Goal: Transaction & Acquisition: Download file/media

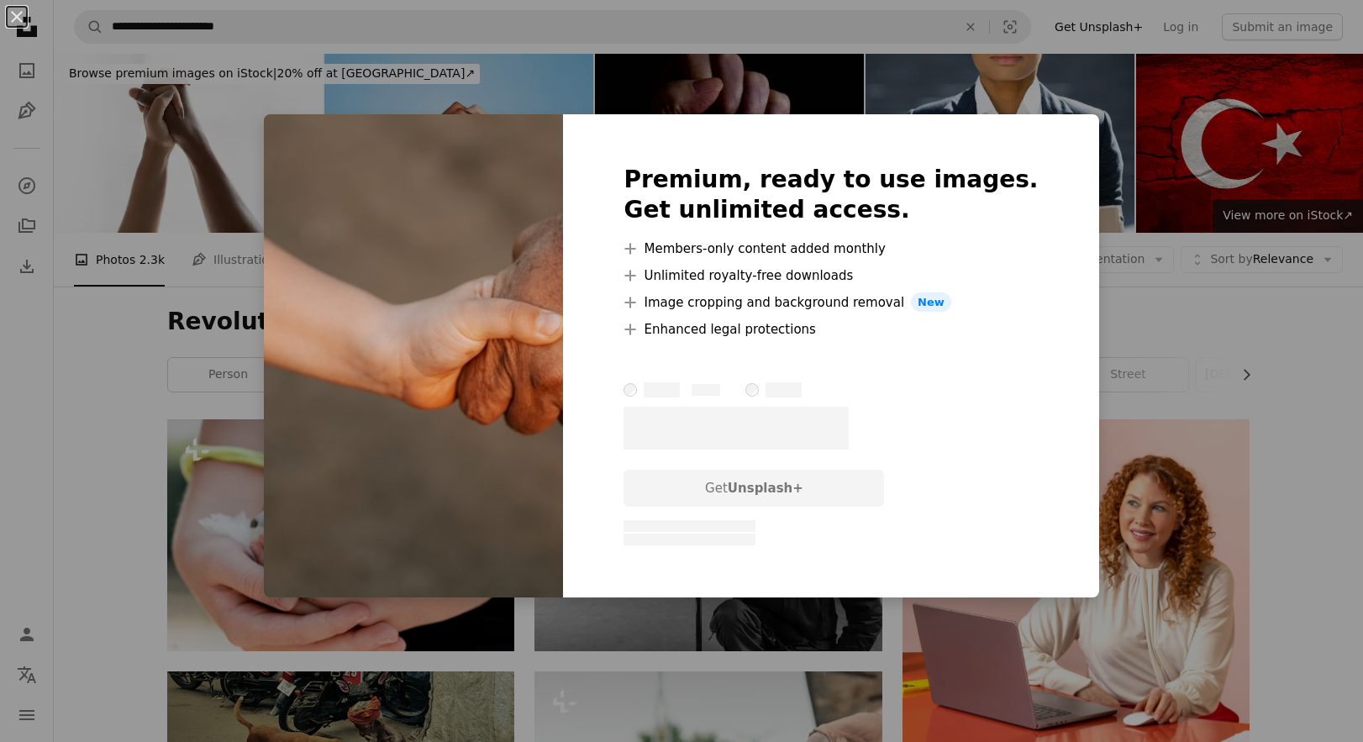
scroll to position [2804, 0]
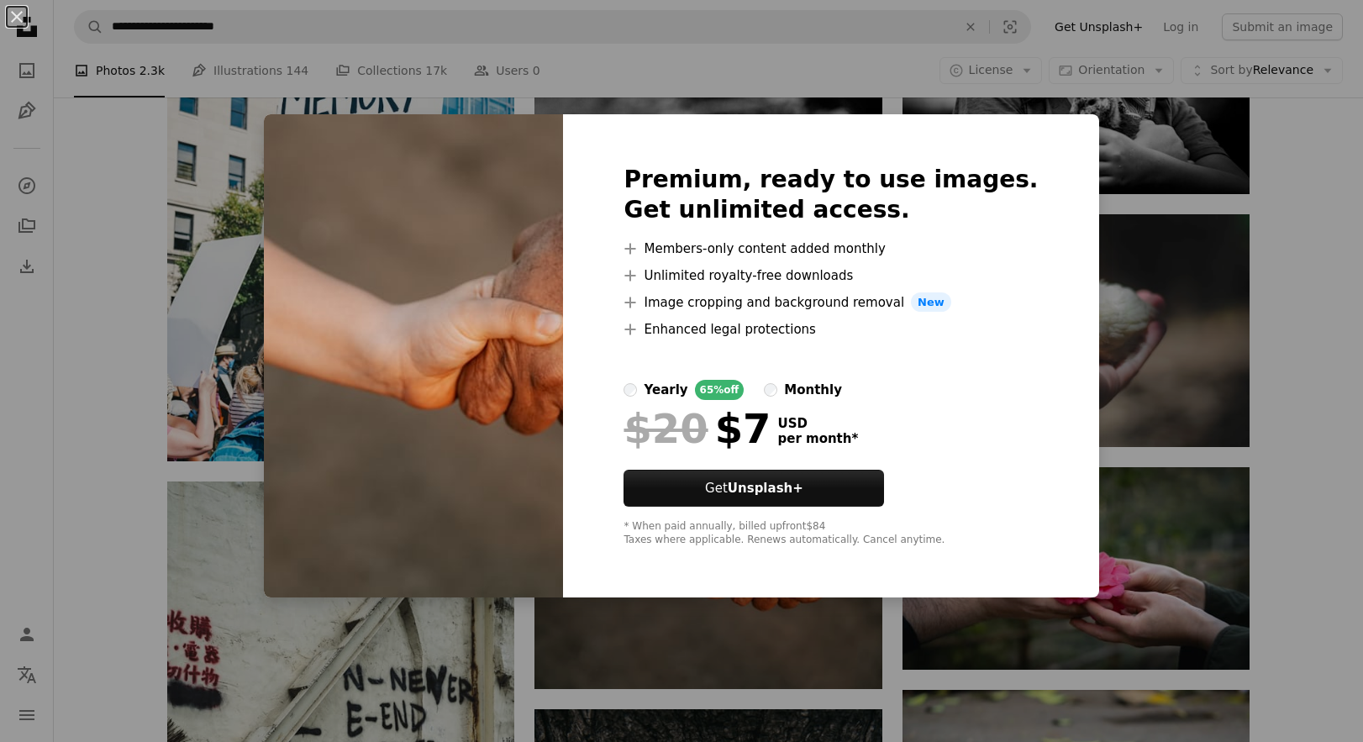
click at [1300, 370] on div "An X shape Premium, ready to use images. Get unlimited access. A plus sign Memb…" at bounding box center [681, 371] width 1363 height 742
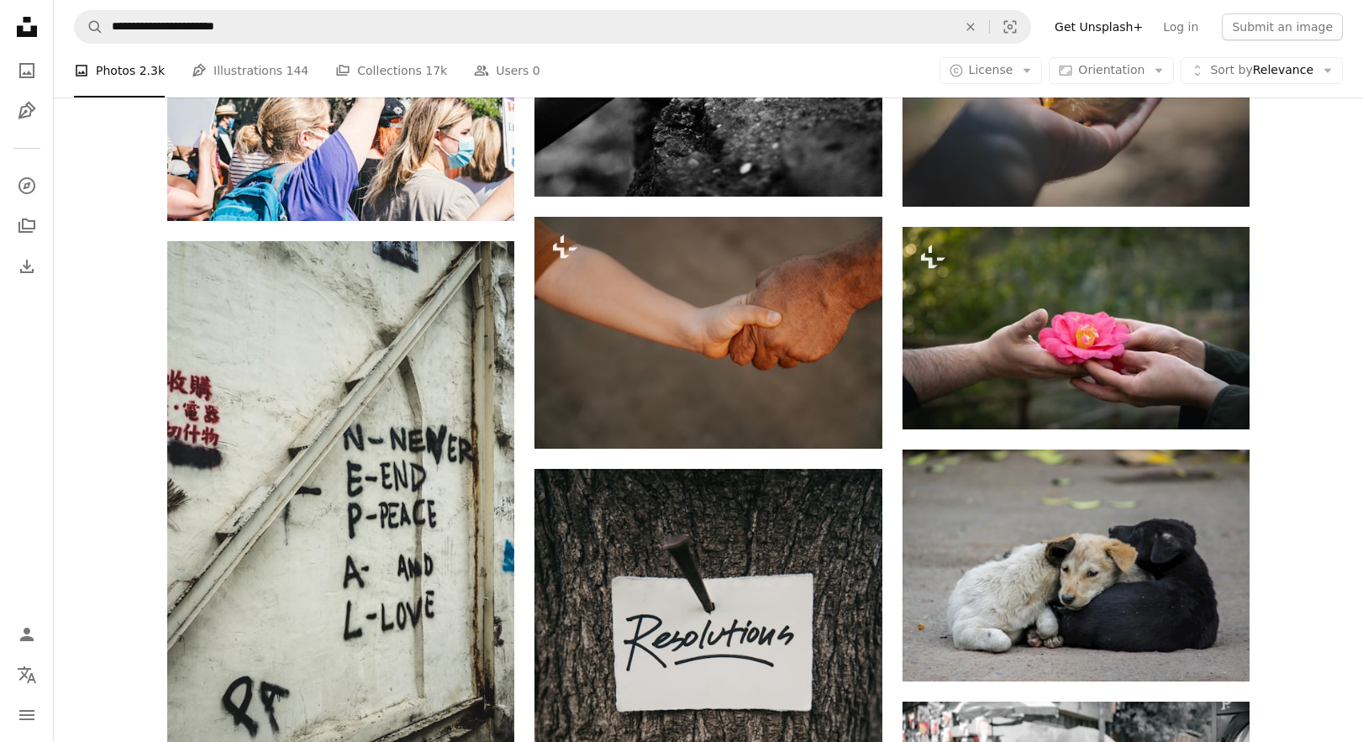
scroll to position [3045, 0]
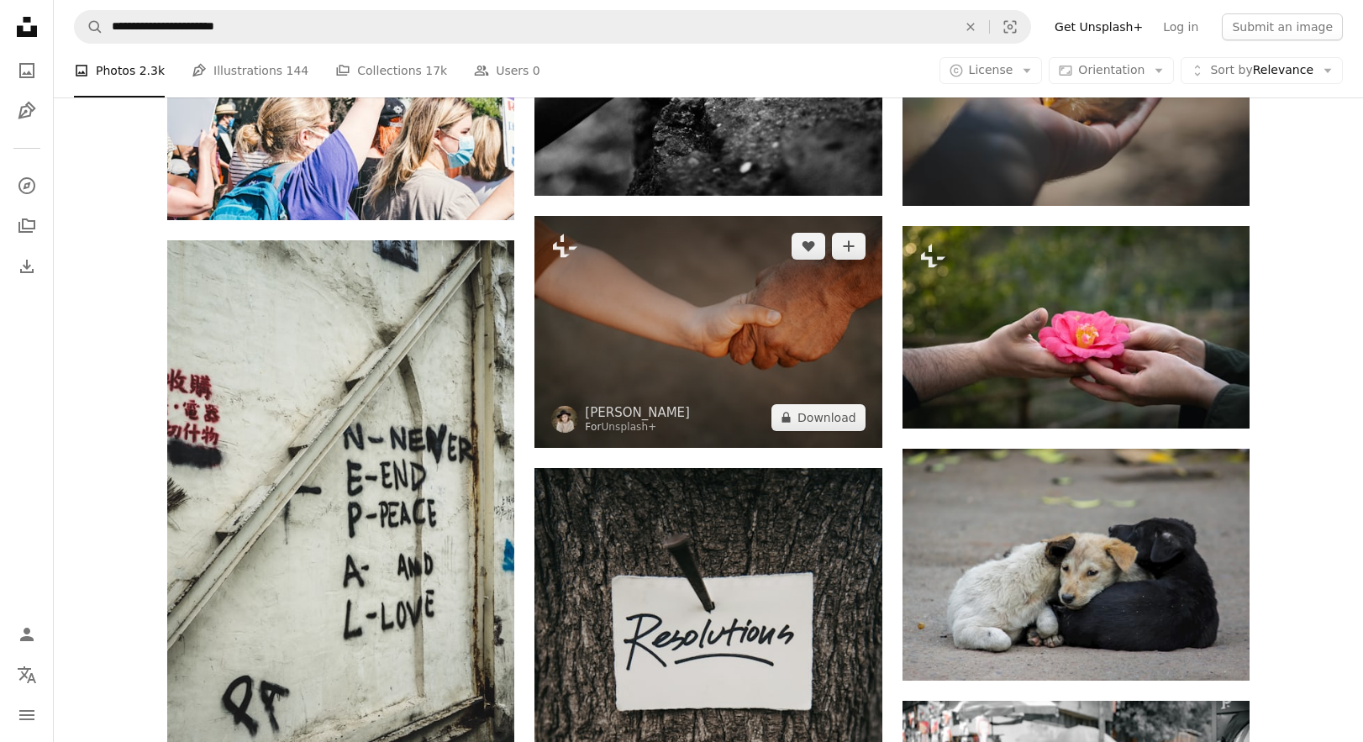
click at [620, 278] on img at bounding box center [708, 331] width 347 height 231
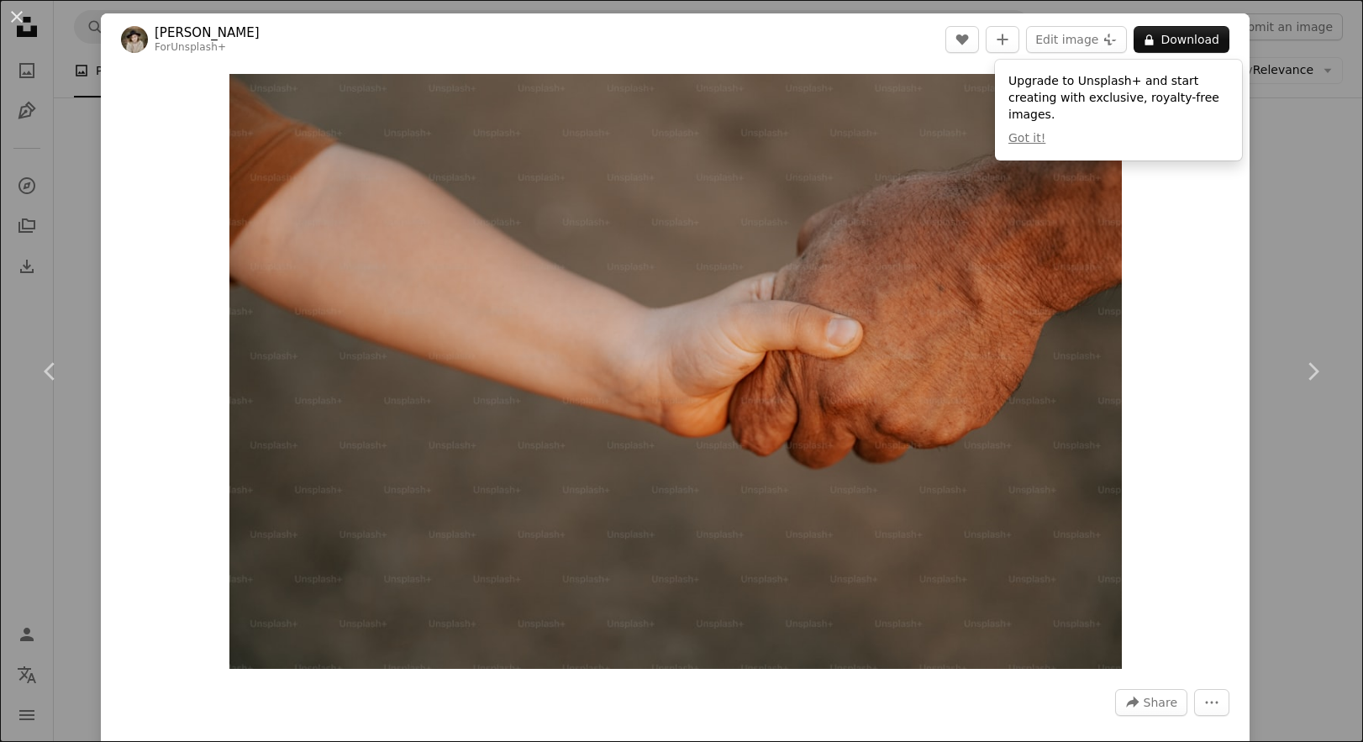
click at [1313, 219] on div "An X shape Chevron left Chevron right [PERSON_NAME] For Unsplash+ A heart A plu…" at bounding box center [681, 371] width 1363 height 742
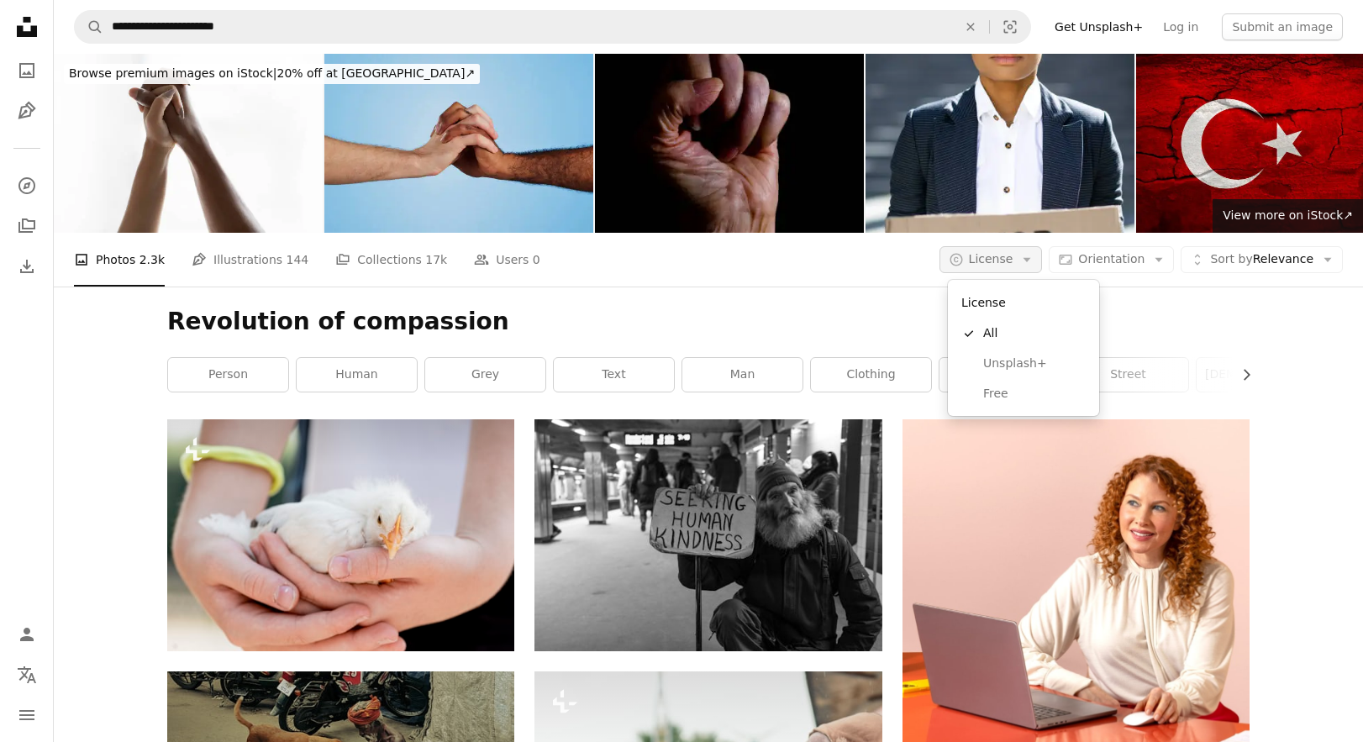
click at [986, 256] on span "License" at bounding box center [991, 258] width 45 height 13
click at [974, 387] on link "Free" at bounding box center [1024, 394] width 138 height 30
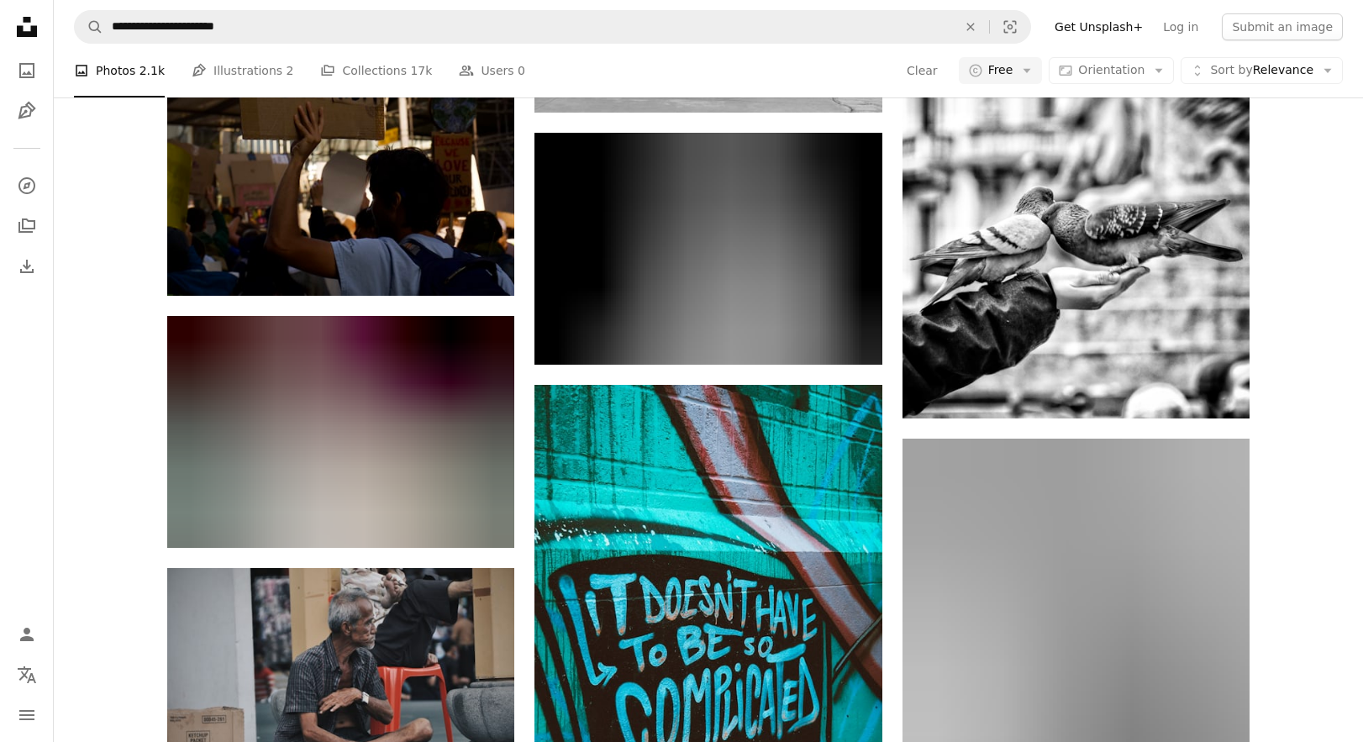
scroll to position [7369, 0]
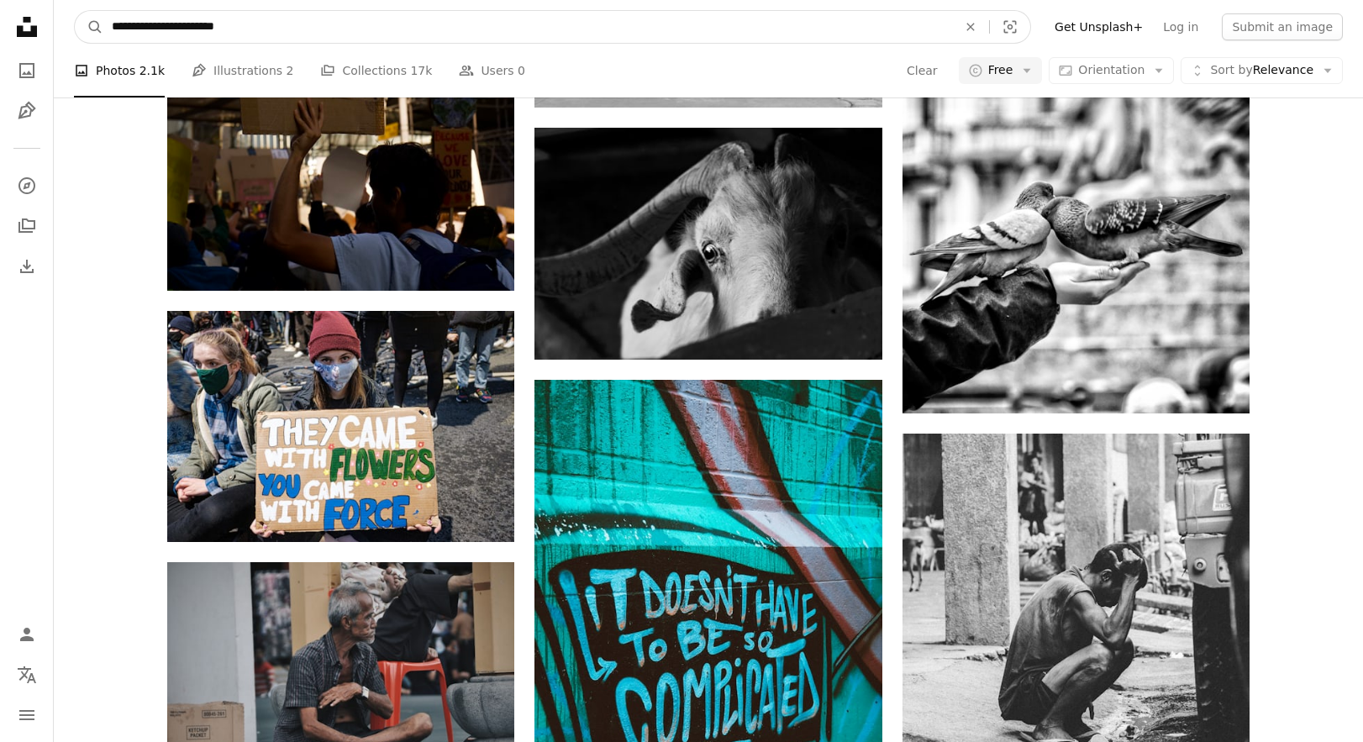
click at [186, 30] on input "**********" at bounding box center [527, 27] width 849 height 32
drag, startPoint x: 183, startPoint y: 30, endPoint x: 108, endPoint y: 30, distance: 74.8
click at [108, 30] on input "**********" at bounding box center [527, 27] width 849 height 32
type input "**********"
click button "A magnifying glass" at bounding box center [89, 27] width 29 height 32
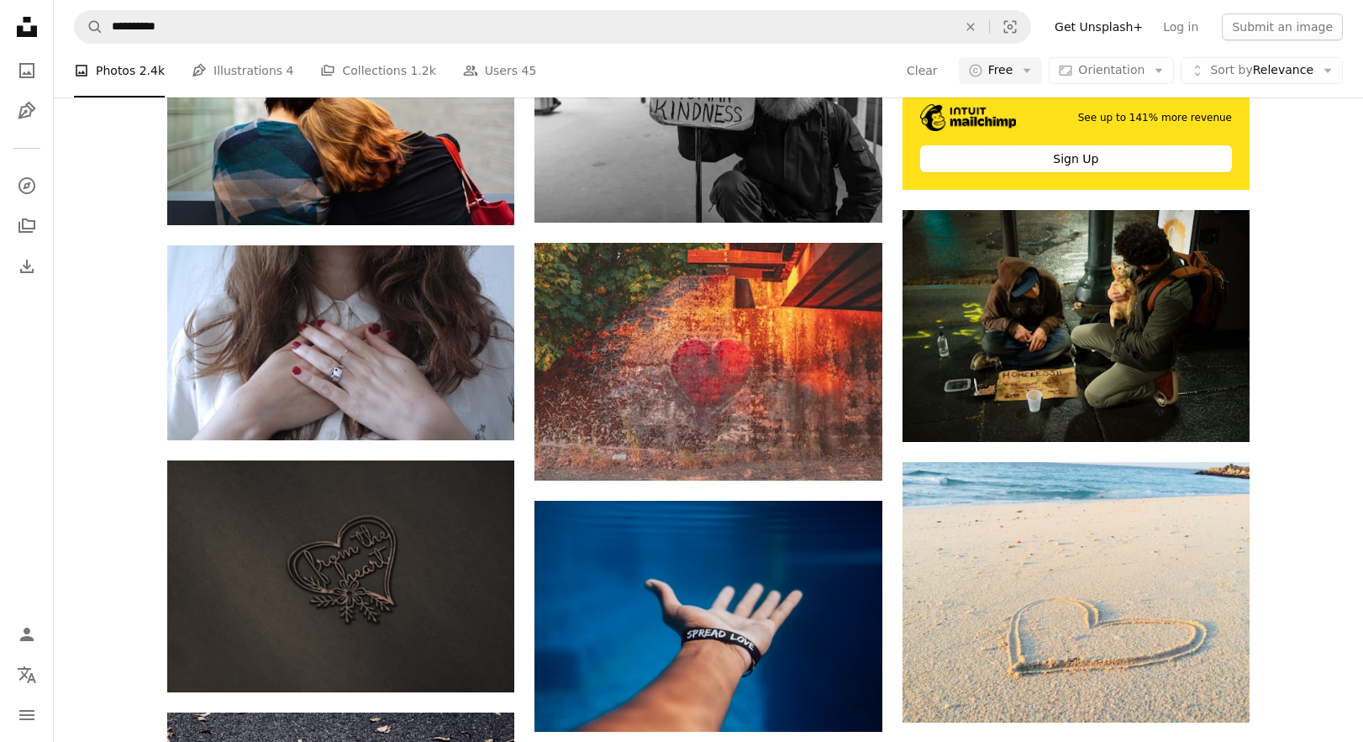
scroll to position [616, 0]
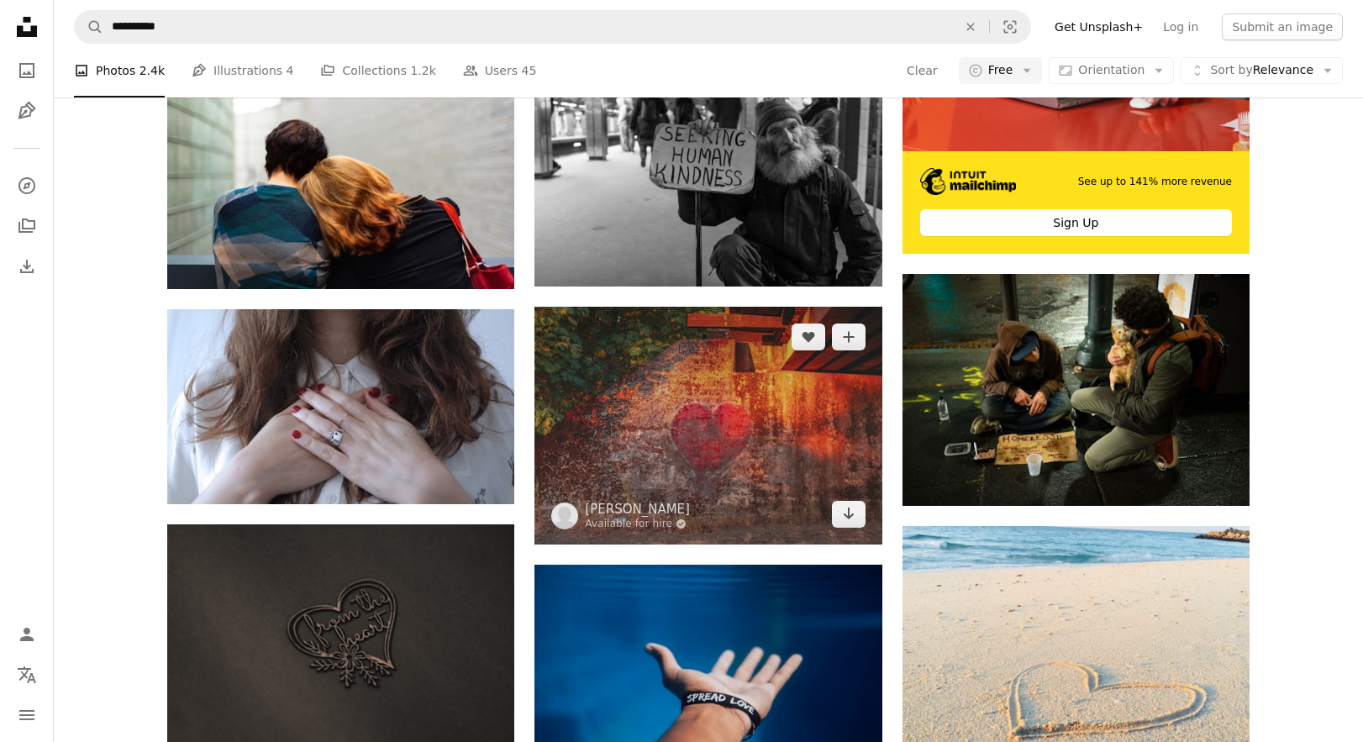
click at [735, 445] on img at bounding box center [708, 426] width 347 height 238
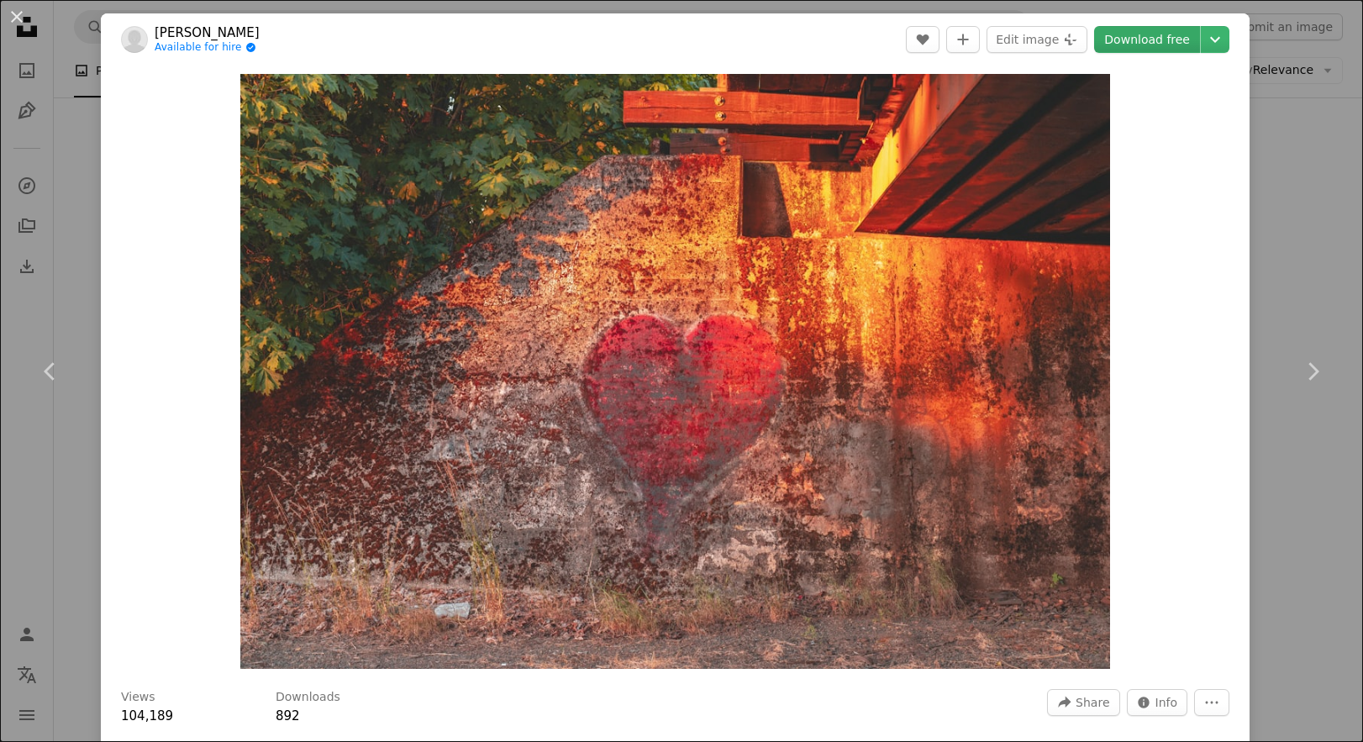
click at [1152, 43] on link "Download free" at bounding box center [1147, 39] width 106 height 27
